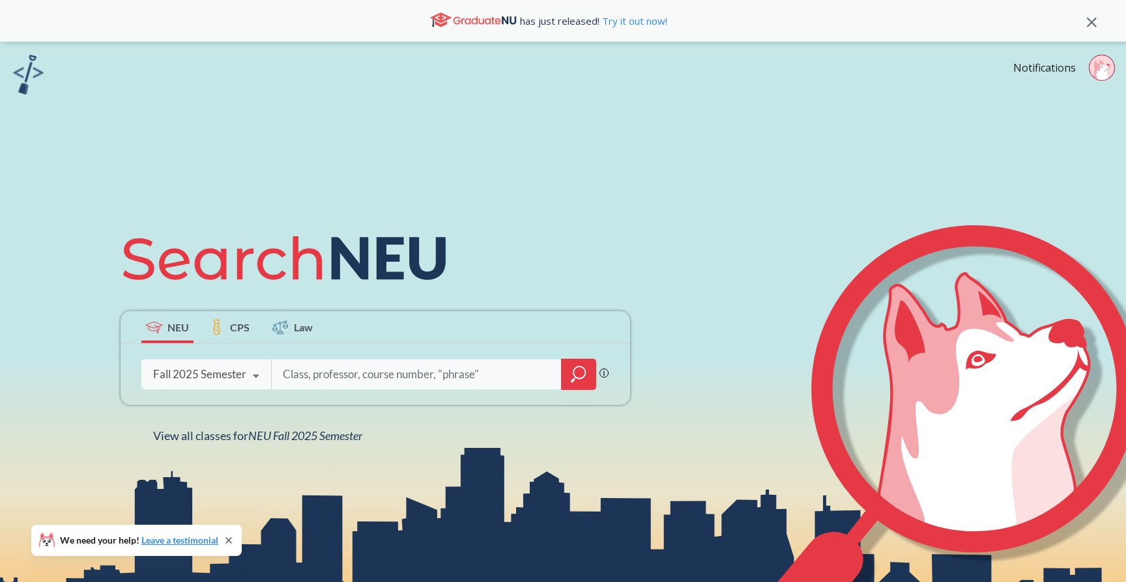
click at [372, 364] on input "search" at bounding box center [416, 374] width 271 height 27
type input "inno2301"
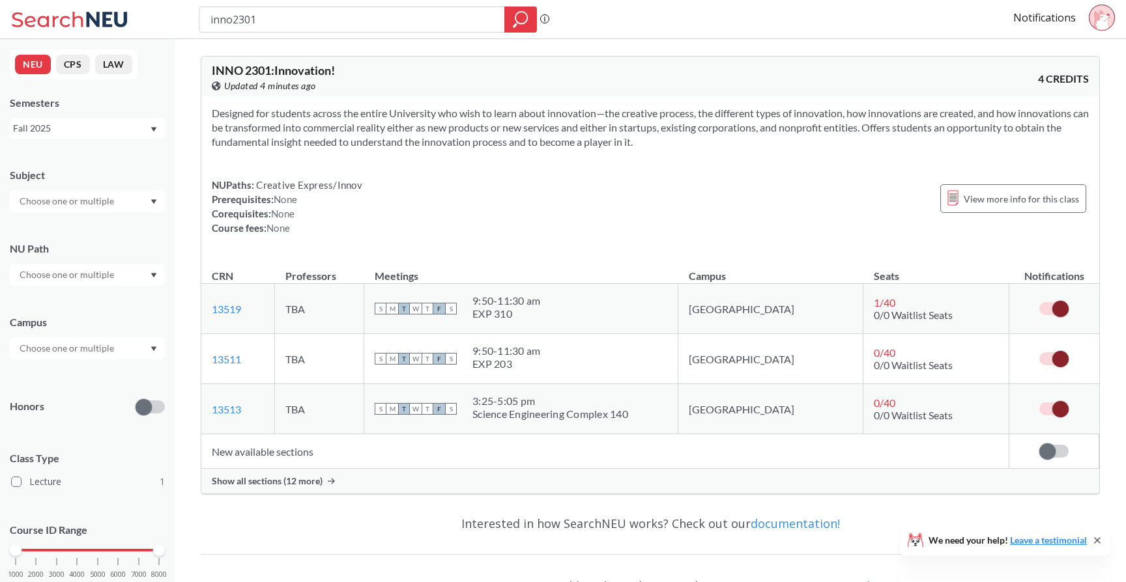
click at [1062, 304] on span at bounding box center [1060, 309] width 16 height 16
click at [1039, 302] on input "checkbox" at bounding box center [1039, 302] width 0 height 0
click at [1055, 362] on span at bounding box center [1060, 359] width 16 height 16
click at [1039, 352] on input "checkbox" at bounding box center [1039, 352] width 0 height 0
click at [304, 487] on span "Show all sections (12 more)" at bounding box center [267, 481] width 111 height 12
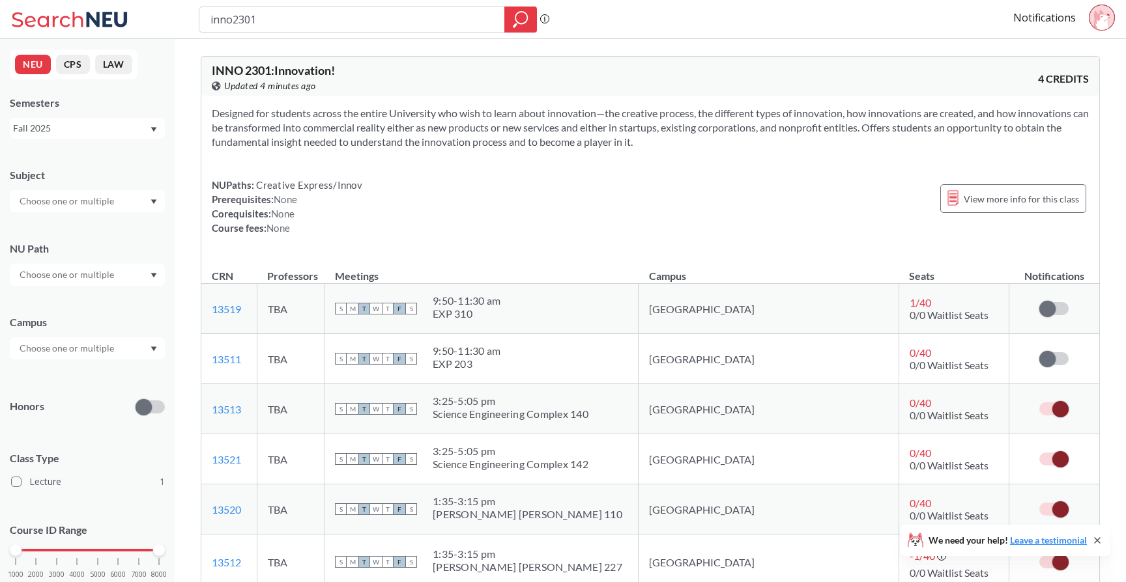
click at [1053, 408] on span at bounding box center [1060, 409] width 16 height 16
click at [1039, 403] on input "checkbox" at bounding box center [1039, 403] width 0 height 0
click at [1055, 464] on span at bounding box center [1060, 459] width 16 height 16
click at [1039, 453] on input "checkbox" at bounding box center [1039, 453] width 0 height 0
click at [348, 16] on input "inno2301" at bounding box center [352, 19] width 286 height 22
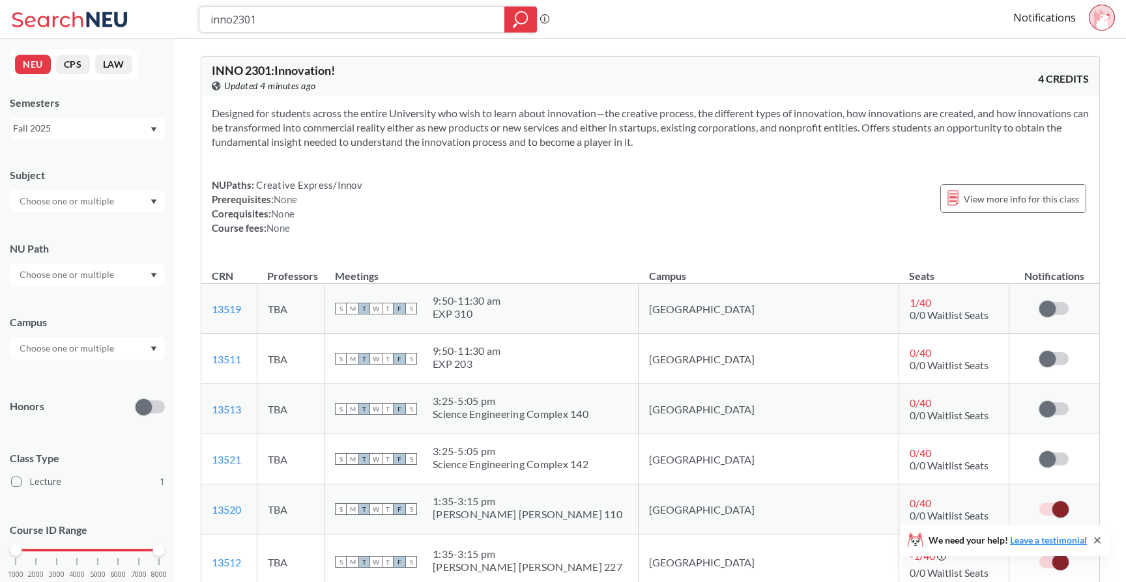
click at [348, 16] on input "inno2301" at bounding box center [352, 19] width 286 height 22
type input "cs2001"
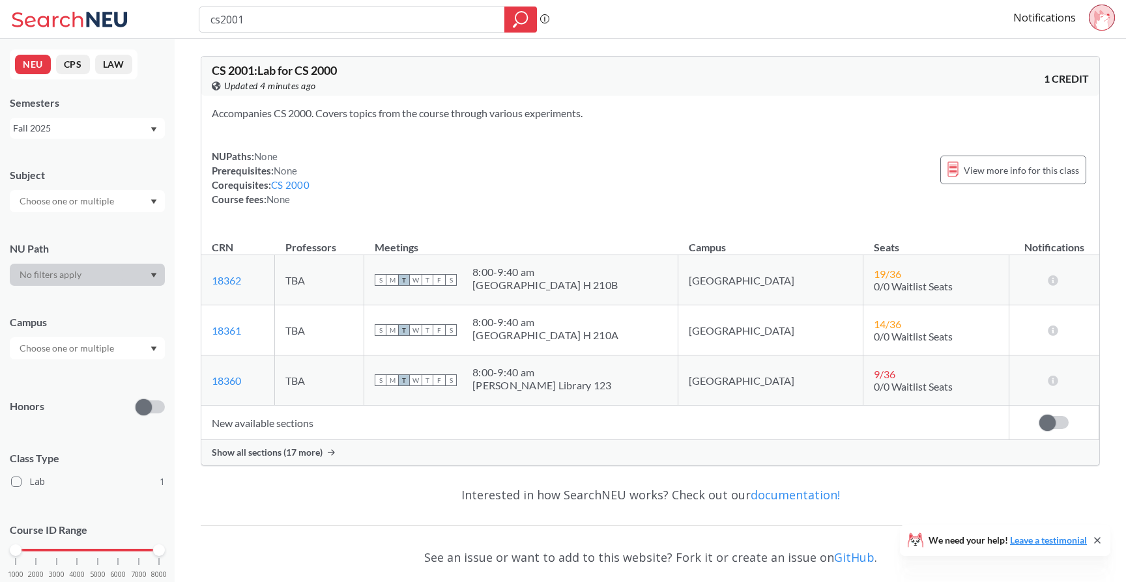
click at [284, 450] on span "Show all sections (17 more)" at bounding box center [267, 453] width 111 height 12
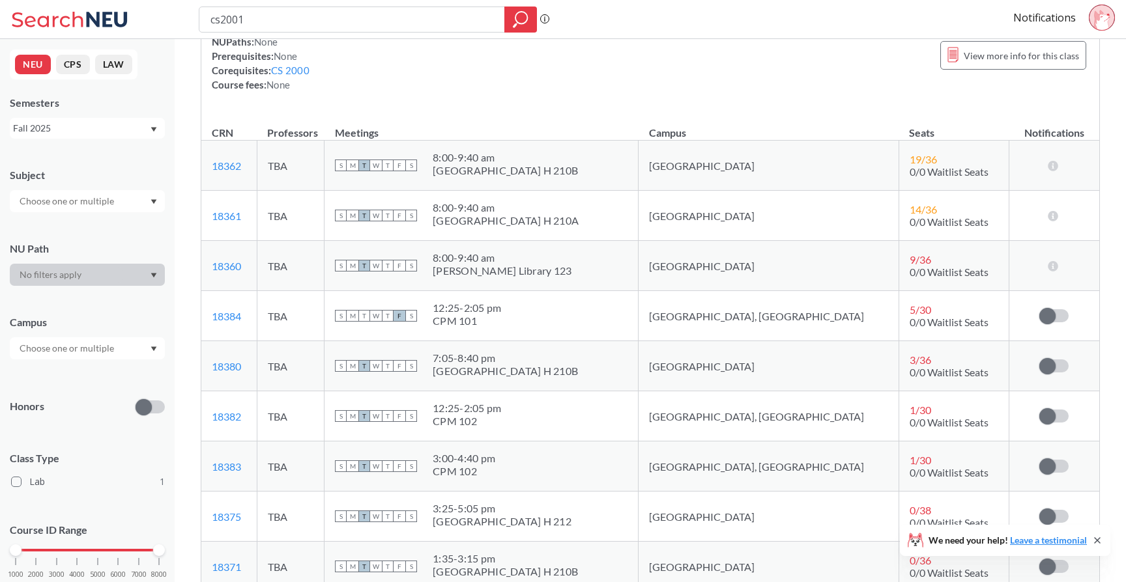
scroll to position [120, 0]
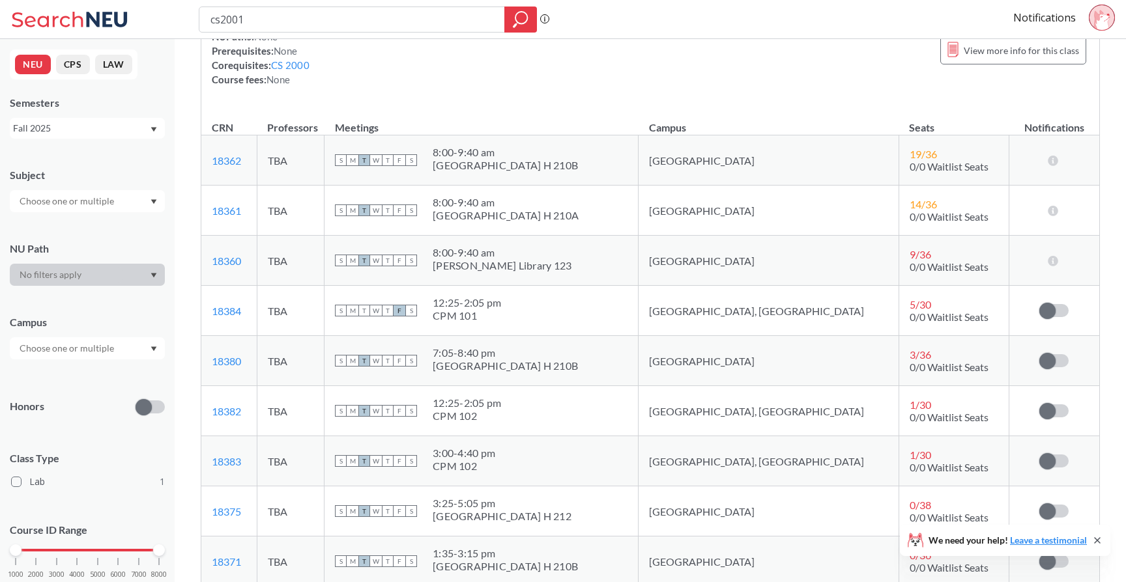
click at [102, 356] on div at bounding box center [87, 348] width 155 height 22
click at [66, 382] on div "Boston ( 1 )" at bounding box center [90, 378] width 147 height 14
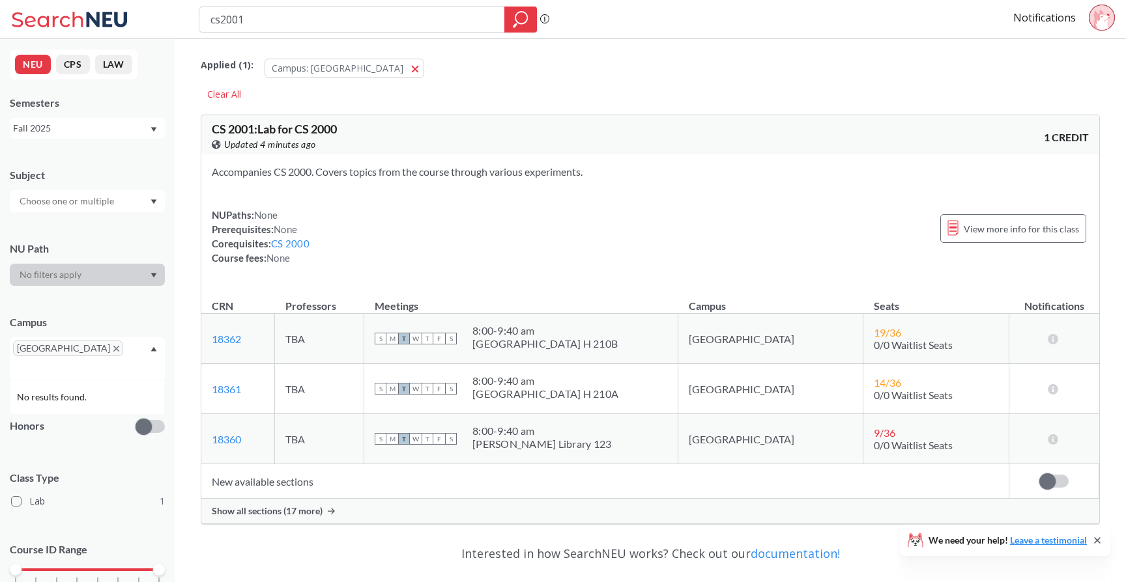
click at [285, 513] on span "Show all sections (17 more)" at bounding box center [267, 511] width 111 height 12
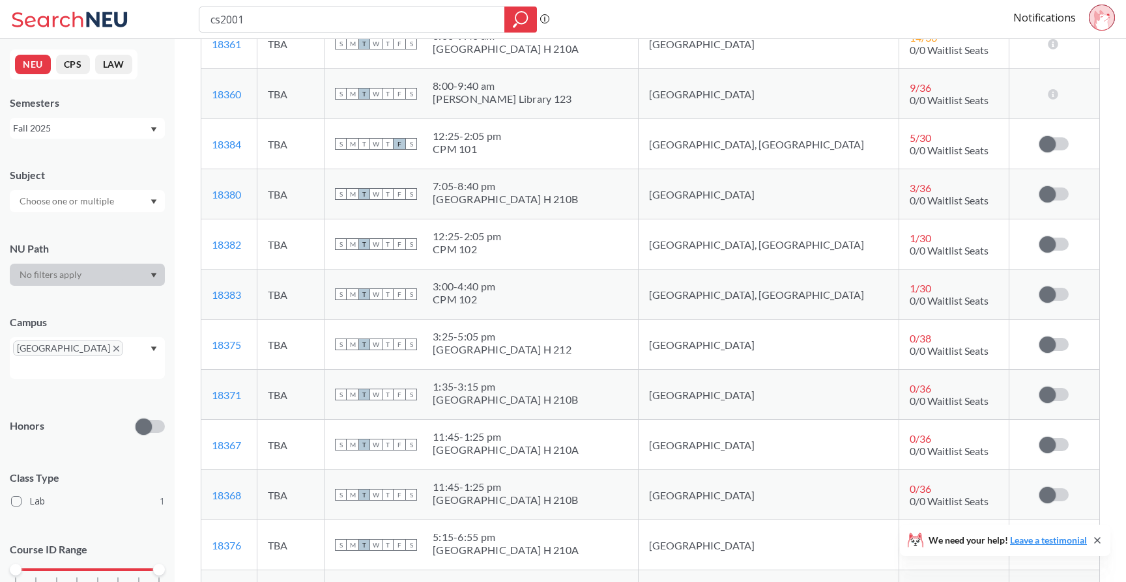
scroll to position [346, 0]
click at [1041, 339] on span at bounding box center [1047, 344] width 16 height 16
click at [1039, 337] on input "checkbox" at bounding box center [1039, 337] width 0 height 0
click at [1047, 440] on span at bounding box center [1047, 444] width 16 height 16
click at [1039, 438] on input "checkbox" at bounding box center [1039, 438] width 0 height 0
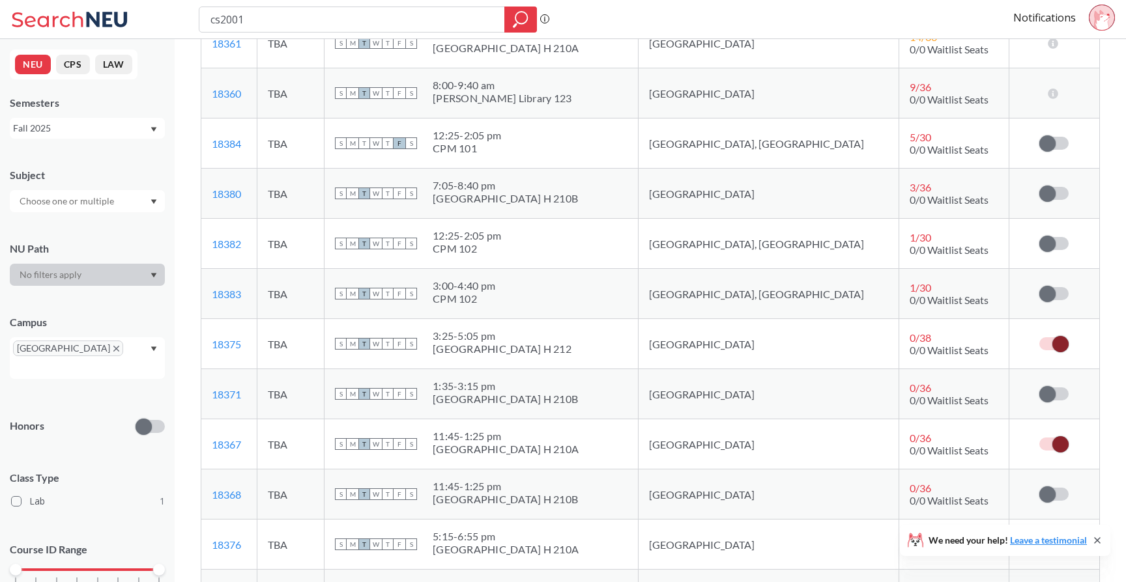
click at [1058, 506] on td "Subscribe to notifications for this section" at bounding box center [1054, 495] width 90 height 50
click at [1055, 498] on label at bounding box center [1053, 494] width 29 height 13
click at [1039, 488] on input "checkbox" at bounding box center [1039, 488] width 0 height 0
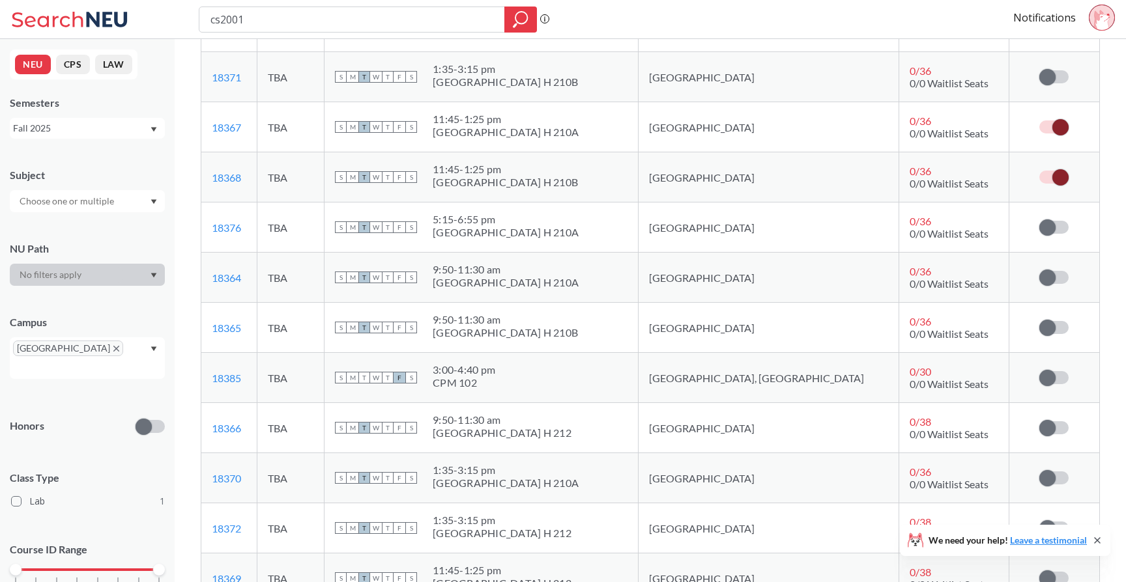
scroll to position [675, 0]
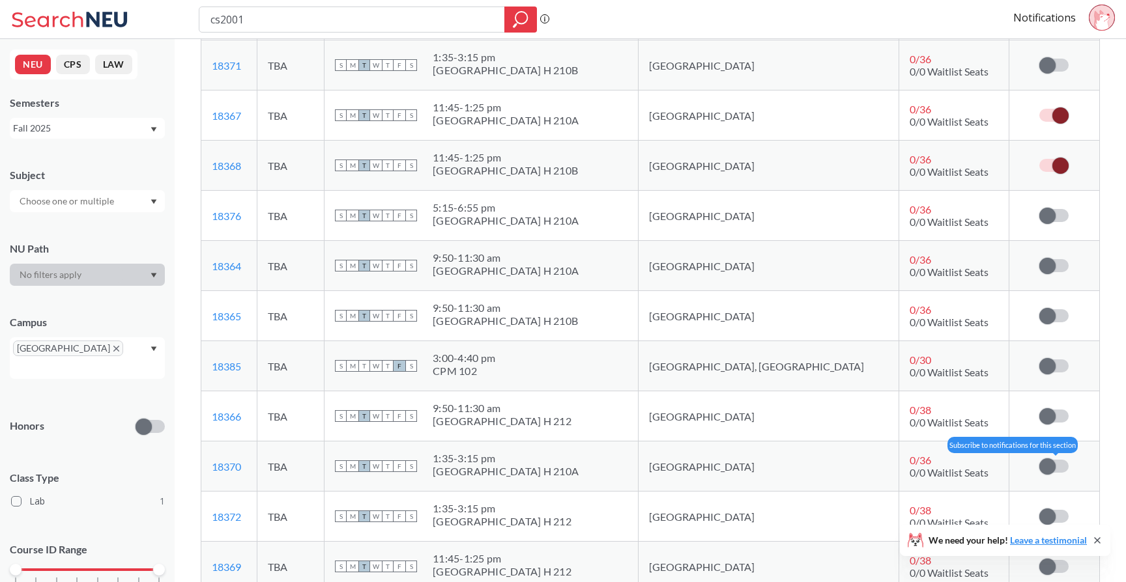
click at [1048, 471] on span at bounding box center [1047, 467] width 16 height 16
click at [1039, 460] on input "checkbox" at bounding box center [1039, 460] width 0 height 0
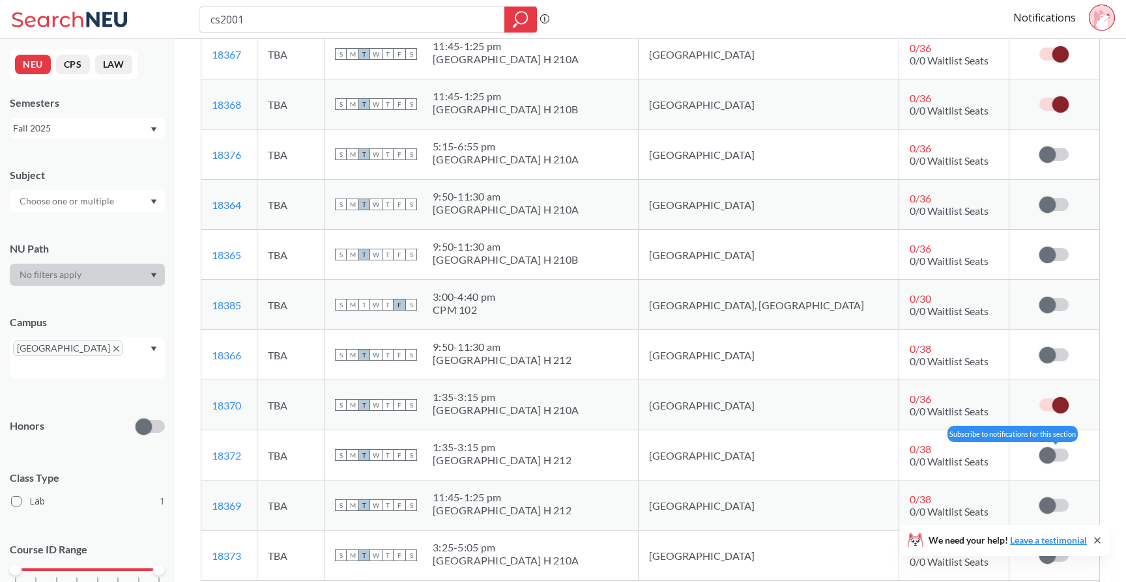
click at [1051, 455] on span at bounding box center [1047, 455] width 16 height 16
click at [1039, 449] on input "checkbox" at bounding box center [1039, 449] width 0 height 0
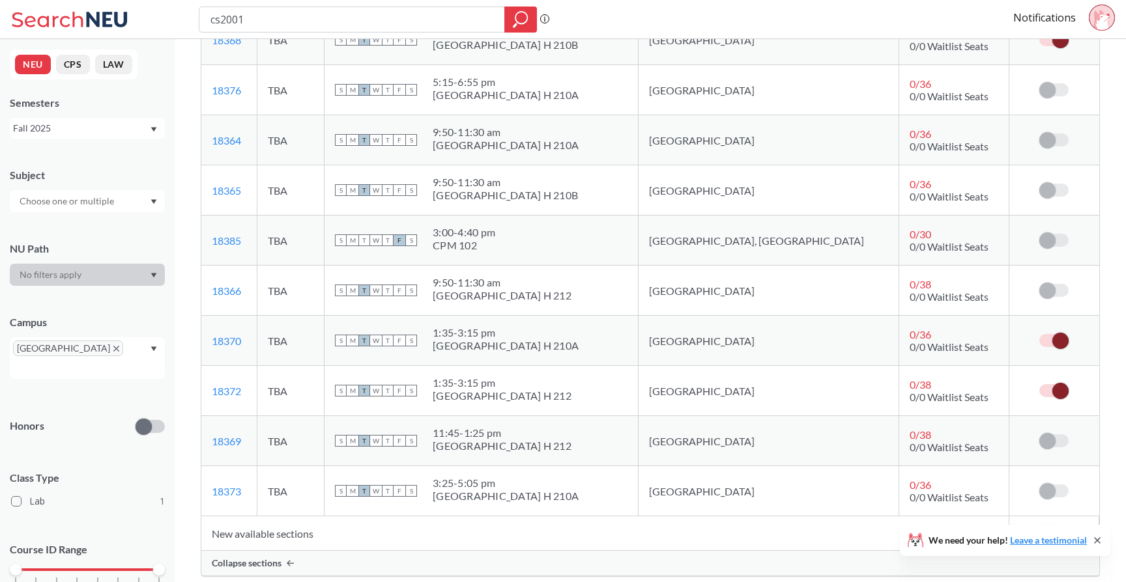
scroll to position [809, 0]
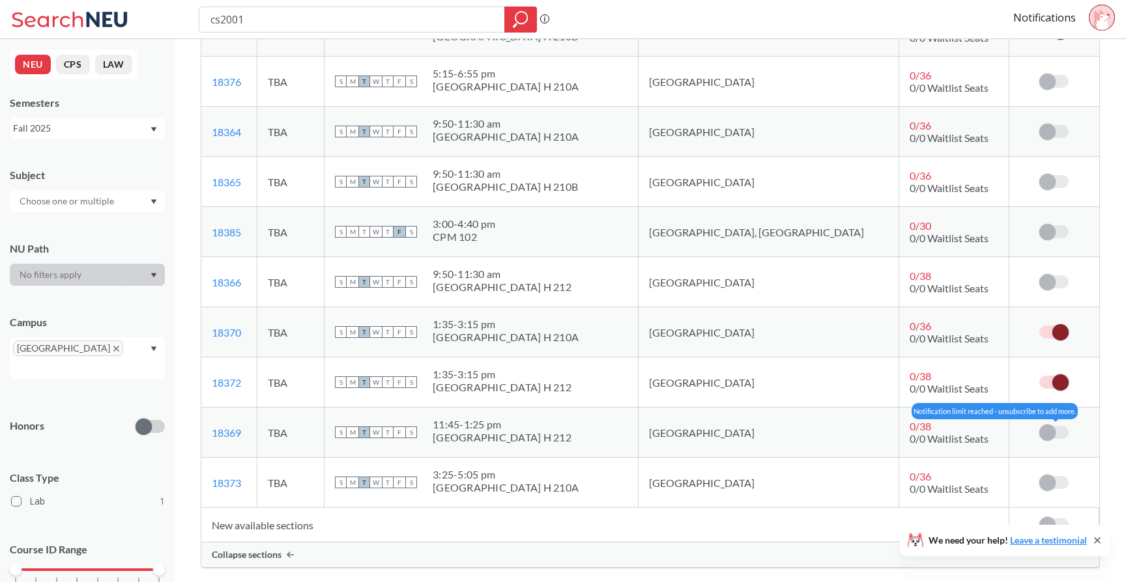
click at [1045, 432] on span at bounding box center [1047, 433] width 16 height 16
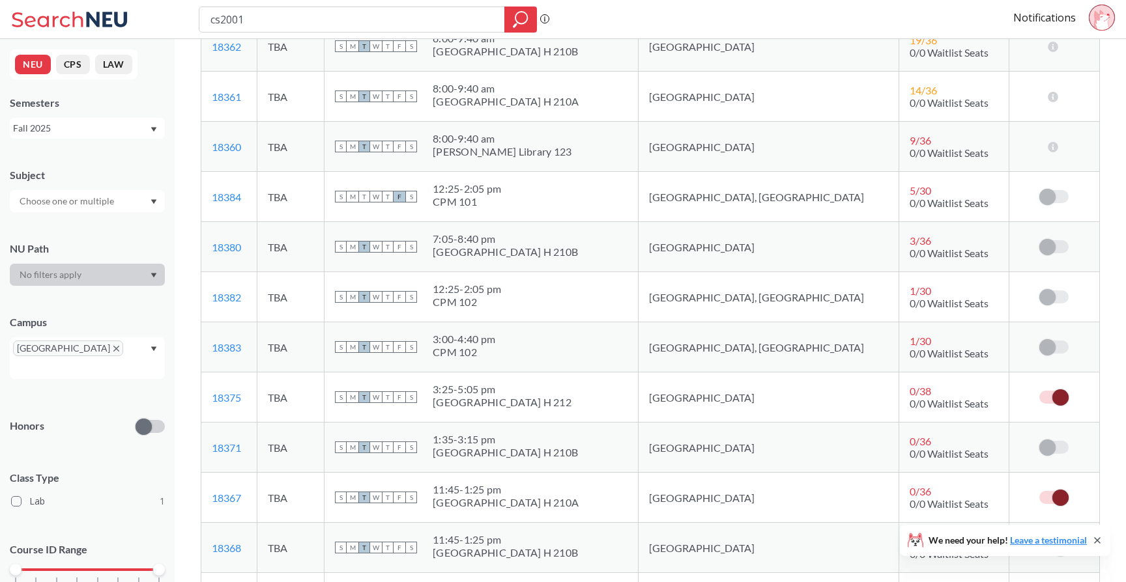
scroll to position [0, 0]
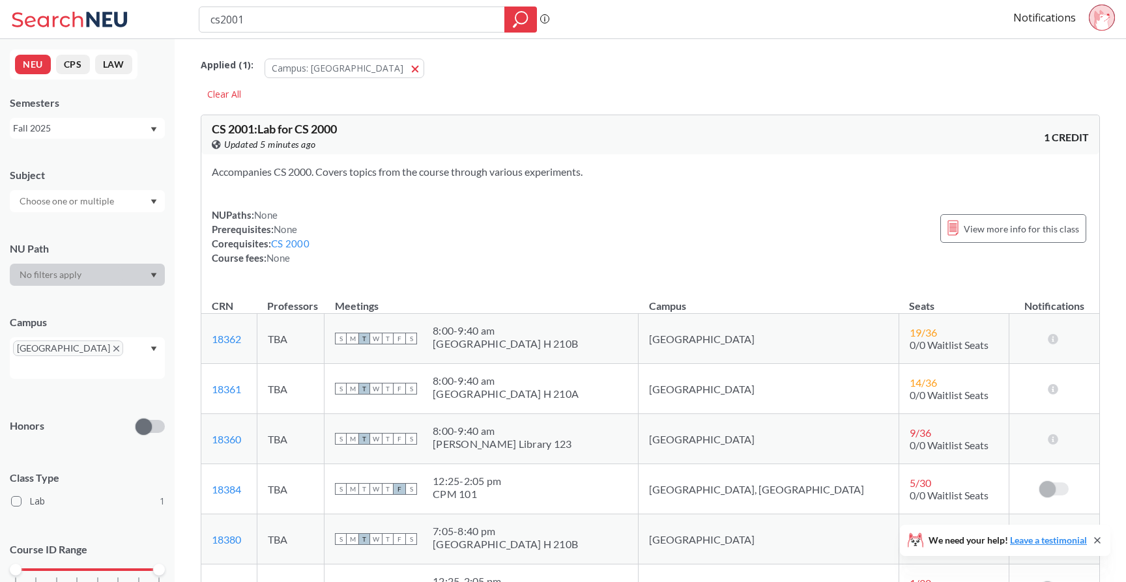
click at [316, 31] on div "cs2001" at bounding box center [368, 20] width 338 height 26
click at [1026, 12] on link "Notifications" at bounding box center [1044, 17] width 63 height 14
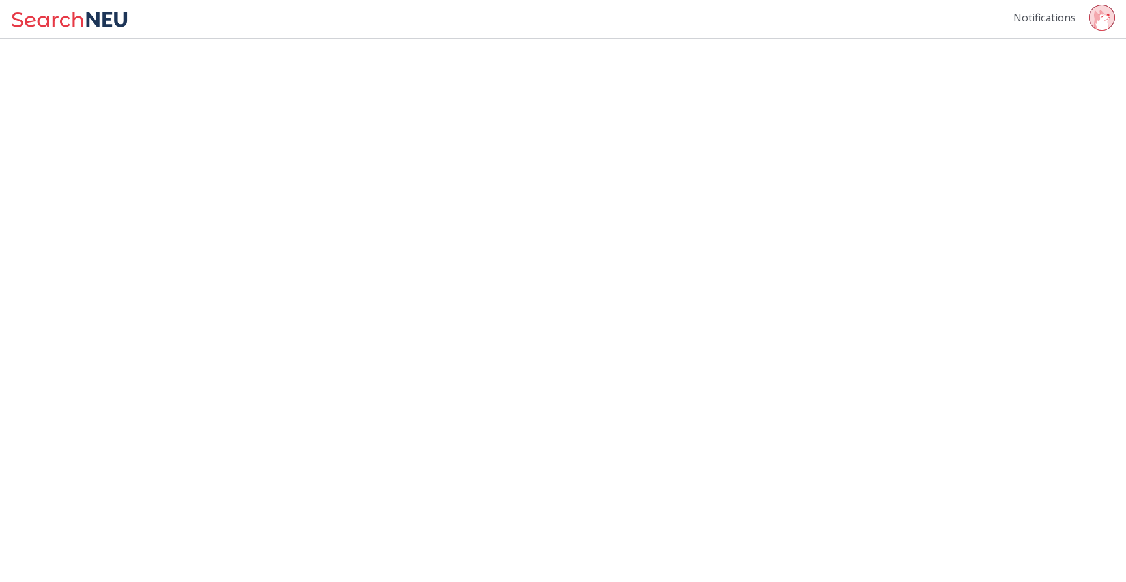
click at [1036, 18] on link "Notifications" at bounding box center [1044, 17] width 63 height 14
click at [106, 25] on icon at bounding box center [107, 19] width 41 height 15
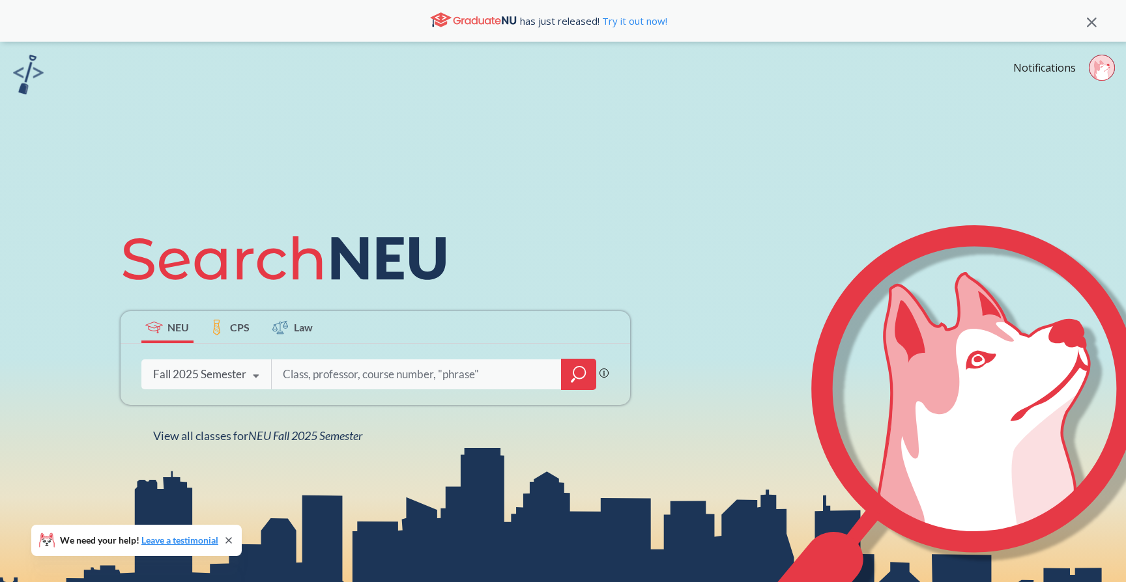
click at [1105, 68] on icon at bounding box center [1102, 71] width 16 height 20
